Goal: Navigation & Orientation: Find specific page/section

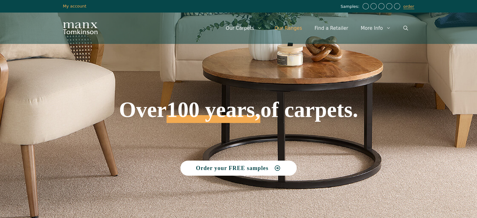
click at [295, 26] on link "Our Ranges" at bounding box center [288, 28] width 40 height 19
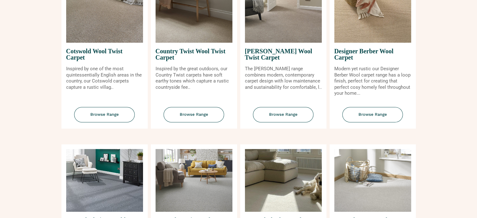
scroll to position [314, 0]
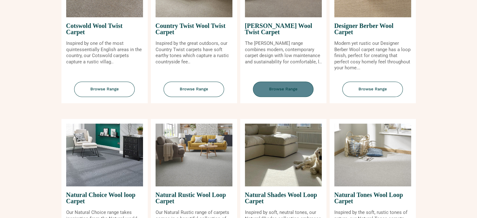
click at [286, 88] on span "Browse Range" at bounding box center [283, 89] width 61 height 15
